Goal: Obtain resource: Download file/media

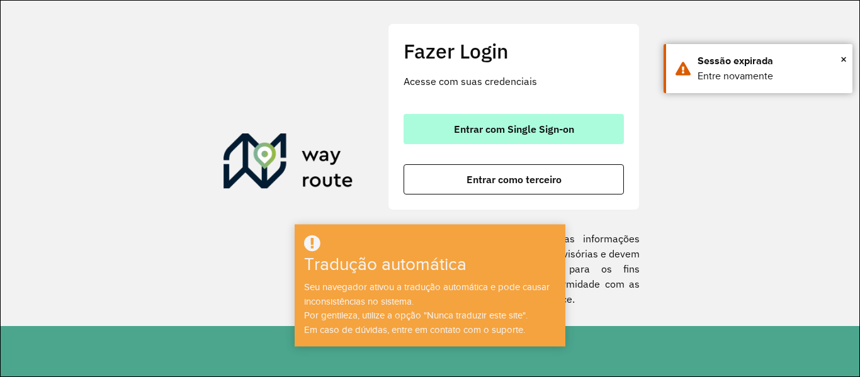
click at [492, 132] on font "Entrar com Single Sign-on" at bounding box center [514, 129] width 120 height 13
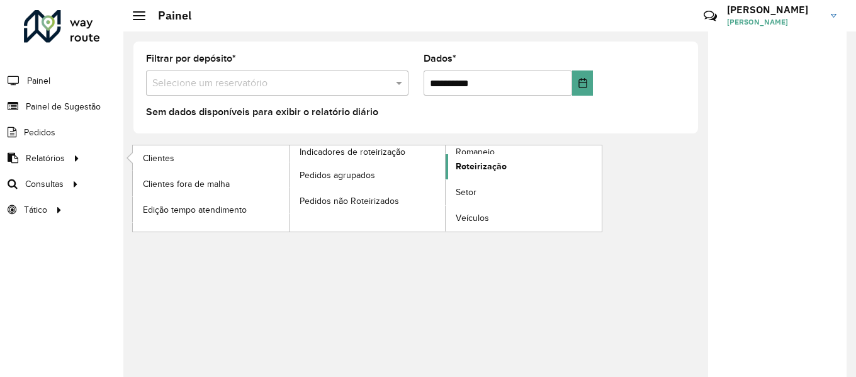
click at [470, 161] on font "Roteirização" at bounding box center [481, 166] width 51 height 10
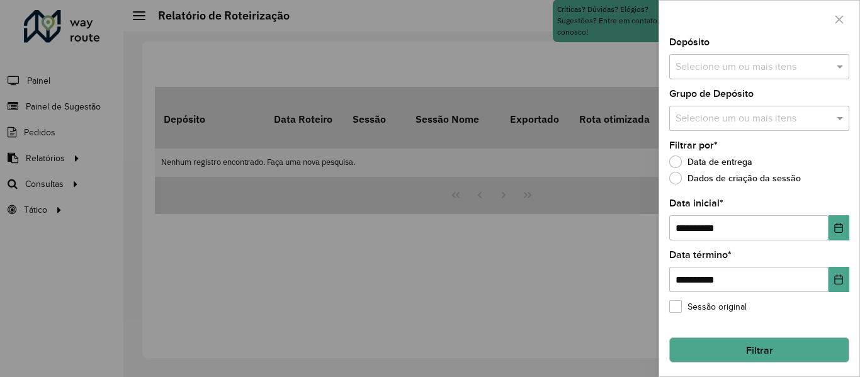
click at [752, 74] on input "text" at bounding box center [752, 67] width 161 height 15
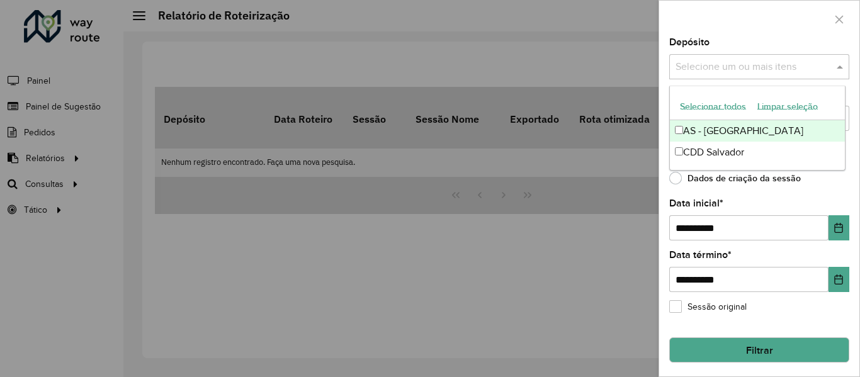
click at [713, 106] on font "Selecionar todos" at bounding box center [713, 106] width 66 height 10
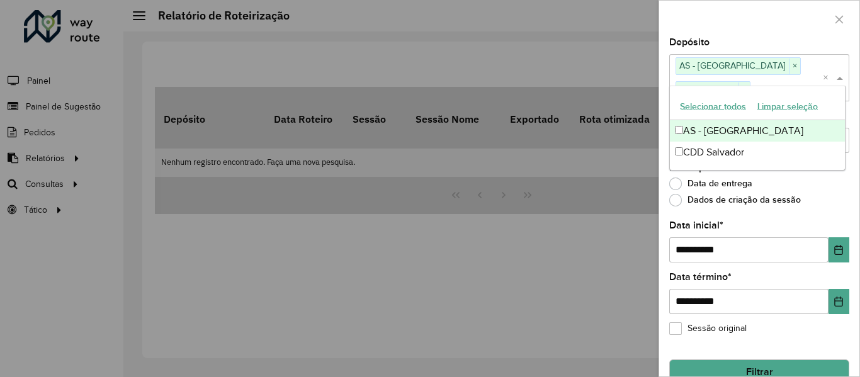
click at [737, 22] on div at bounding box center [759, 19] width 200 height 37
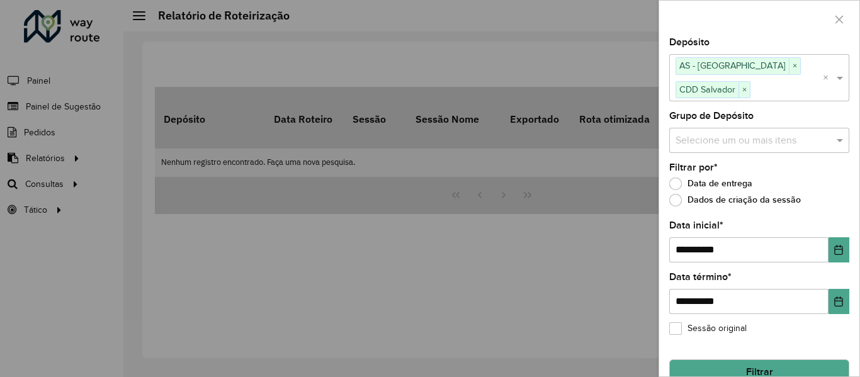
click at [750, 138] on input "text" at bounding box center [752, 140] width 161 height 15
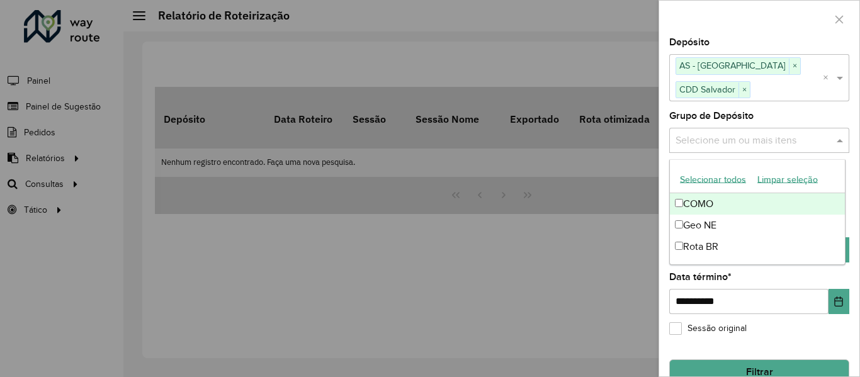
click at [708, 179] on font "Selecionar todos" at bounding box center [713, 179] width 66 height 10
click at [716, 15] on div at bounding box center [759, 19] width 200 height 37
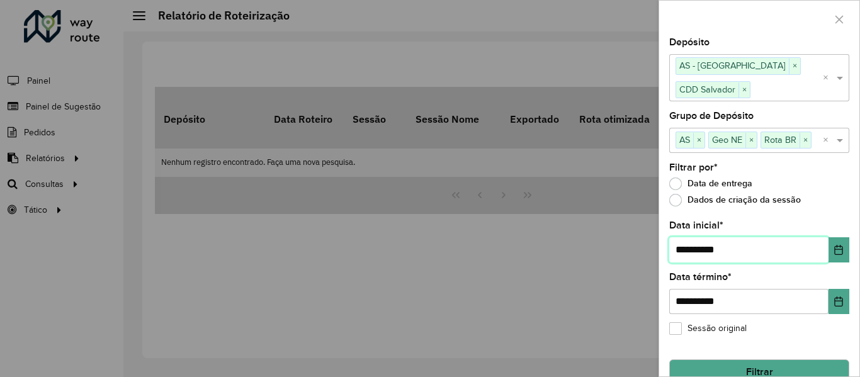
click at [771, 242] on input "**********" at bounding box center [748, 249] width 159 height 25
click at [833, 252] on icon "Escolha a data" at bounding box center [838, 250] width 10 height 10
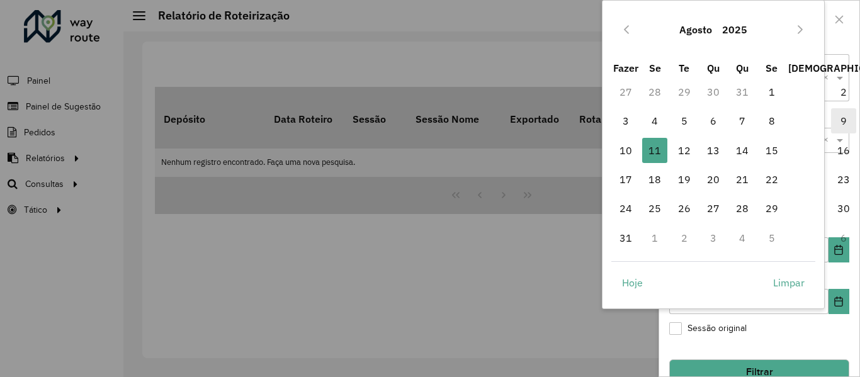
click at [831, 125] on span "9" at bounding box center [843, 120] width 25 height 25
type input "**********"
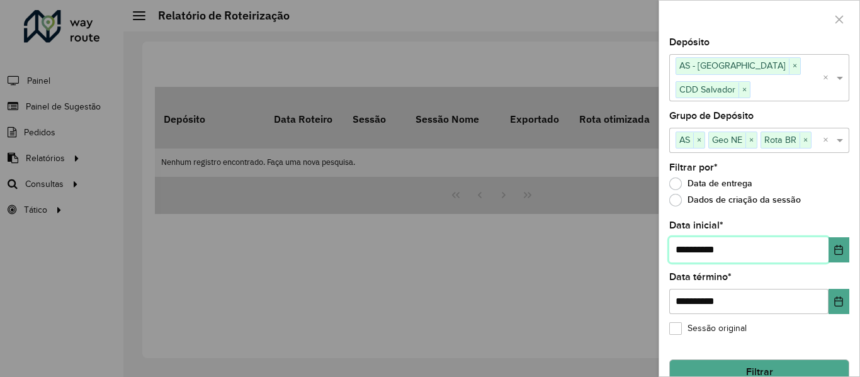
scroll to position [23, 0]
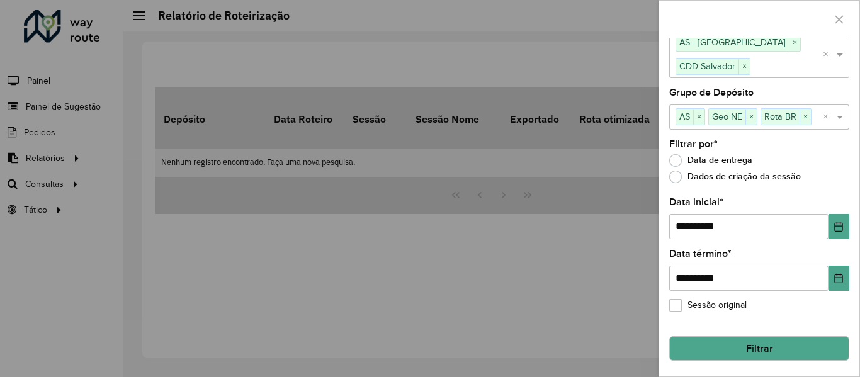
click at [761, 344] on font "Filtrar" at bounding box center [759, 348] width 27 height 11
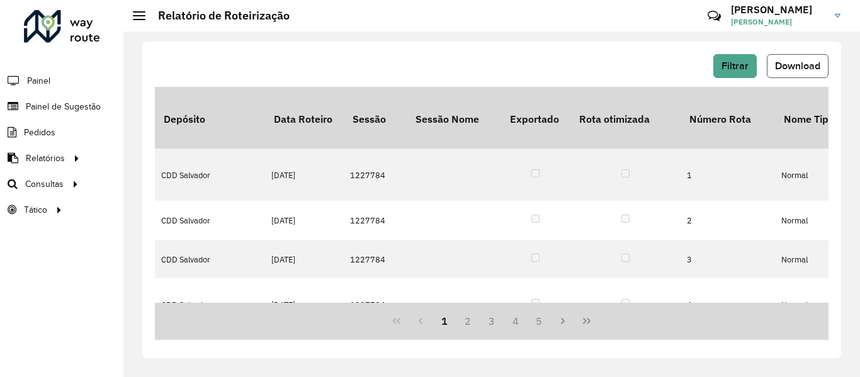
click at [794, 74] on button "Download" at bounding box center [798, 66] width 62 height 24
